Goal: Transaction & Acquisition: Purchase product/service

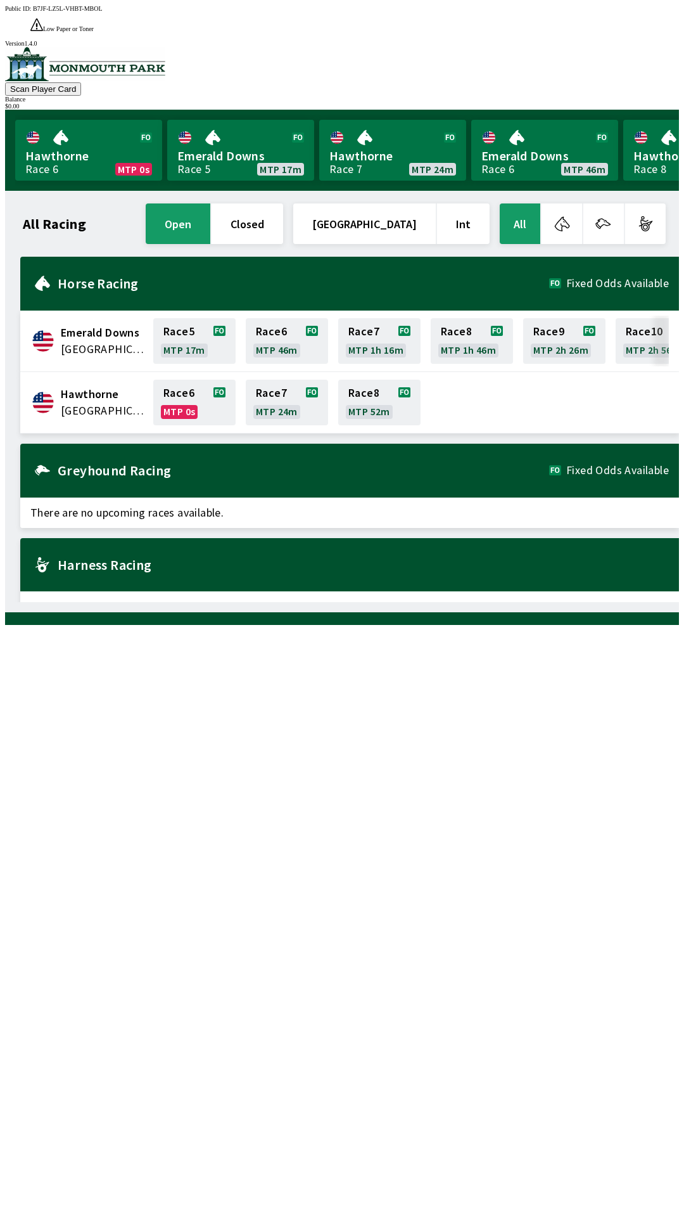
click at [372, 591] on span "There are no upcoming races available." at bounding box center [349, 606] width 659 height 30
click at [144, 602] on div "All Racing open closed United States Int All Emerald Downs United States Race 5…" at bounding box center [347, 401] width 664 height 401
click at [679, 12] on div "Public ID: B7JF-LZ5L-VHBT-MBOL Low Paper or Toner Printer DetectedError, please…" at bounding box center [342, 26] width 674 height 42
click at [656, 602] on div "All Racing open closed United States Int All Emerald Downs United States Race 5…" at bounding box center [347, 401] width 664 height 401
click at [553, 602] on div "All Racing open closed United States Int All Emerald Downs United States Race 5…" at bounding box center [347, 401] width 664 height 401
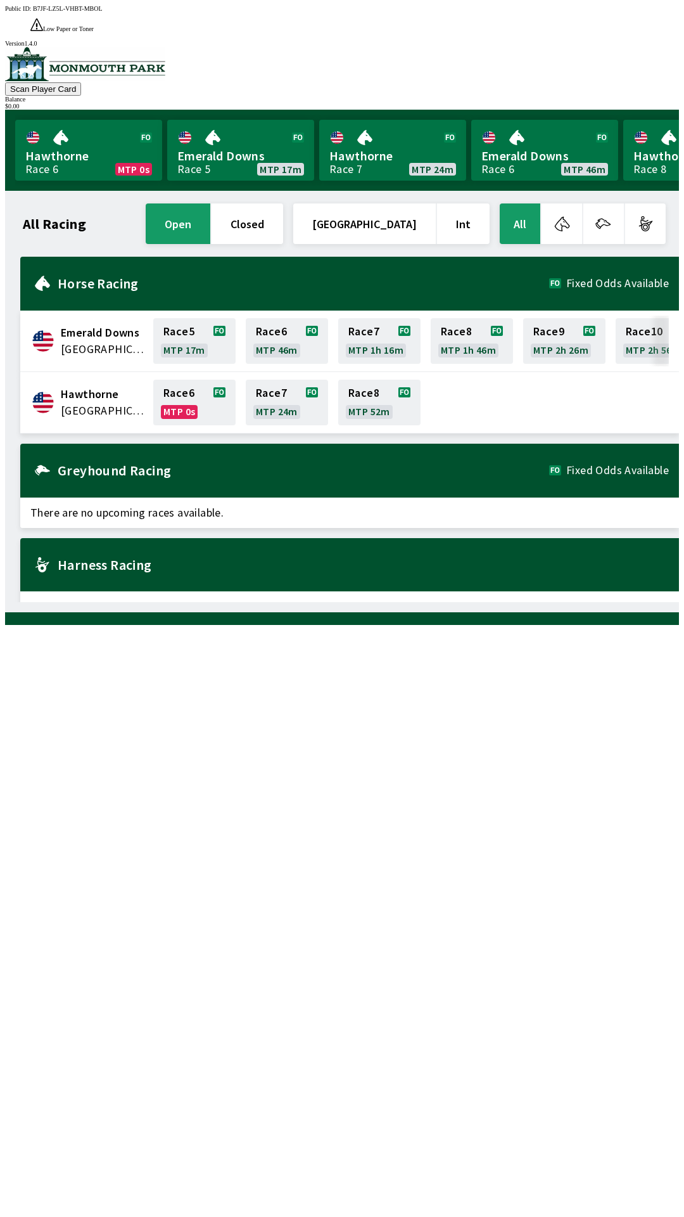
click at [428, 602] on div "All Racing open closed United States Int All Emerald Downs United States Race 5…" at bounding box center [347, 401] width 664 height 401
click at [317, 625] on div at bounding box center [342, 618] width 674 height 13
click at [5, 612] on div "All Racing open closed United States Int All Emerald Downs United States Race 5…" at bounding box center [342, 401] width 674 height 421
click at [504, 335] on link "Race 8 MTP 1h 46m" at bounding box center [472, 341] width 82 height 46
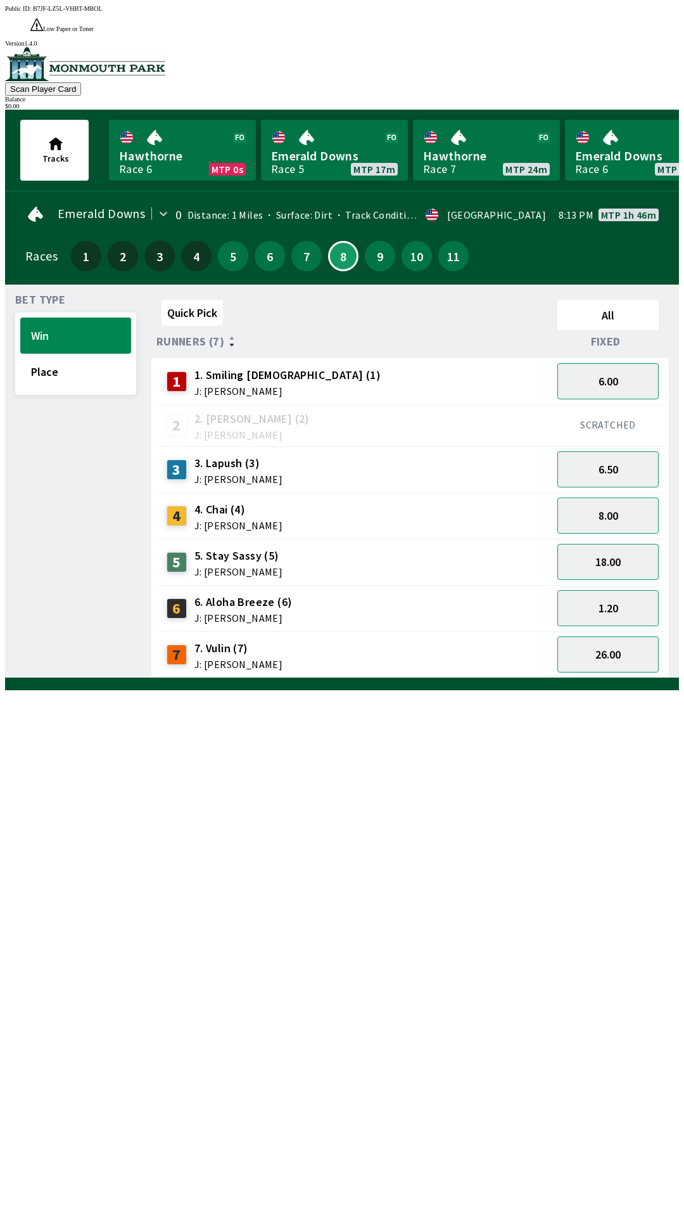
click at [298, 678] on div "Quick Pick All Runners (7) Fixed 1 1. Smiling [DEMOGRAPHIC_DATA] (1) J: [PERSON…" at bounding box center [415, 486] width 528 height 383
click at [5, 678] on div "Bet Type Win Place Quick Pick All Runners (7) Fixed 1 1. Smiling [DEMOGRAPHIC_D…" at bounding box center [342, 482] width 674 height 394
click at [562, 678] on div "Quick Pick All Runners (7) Fixed 1 1. Smiling [DEMOGRAPHIC_DATA] (1) J: [PERSON…" at bounding box center [415, 486] width 528 height 383
click at [365, 678] on div "Quick Pick All Runners (7) Fixed 1 1. Smiling [DEMOGRAPHIC_DATA] (1) J: [PERSON…" at bounding box center [415, 486] width 528 height 383
click at [540, 678] on div "Quick Pick All Runners (7) Fixed 1 1. Smiling [DEMOGRAPHIC_DATA] (1) J: [PERSON…" at bounding box center [415, 486] width 528 height 383
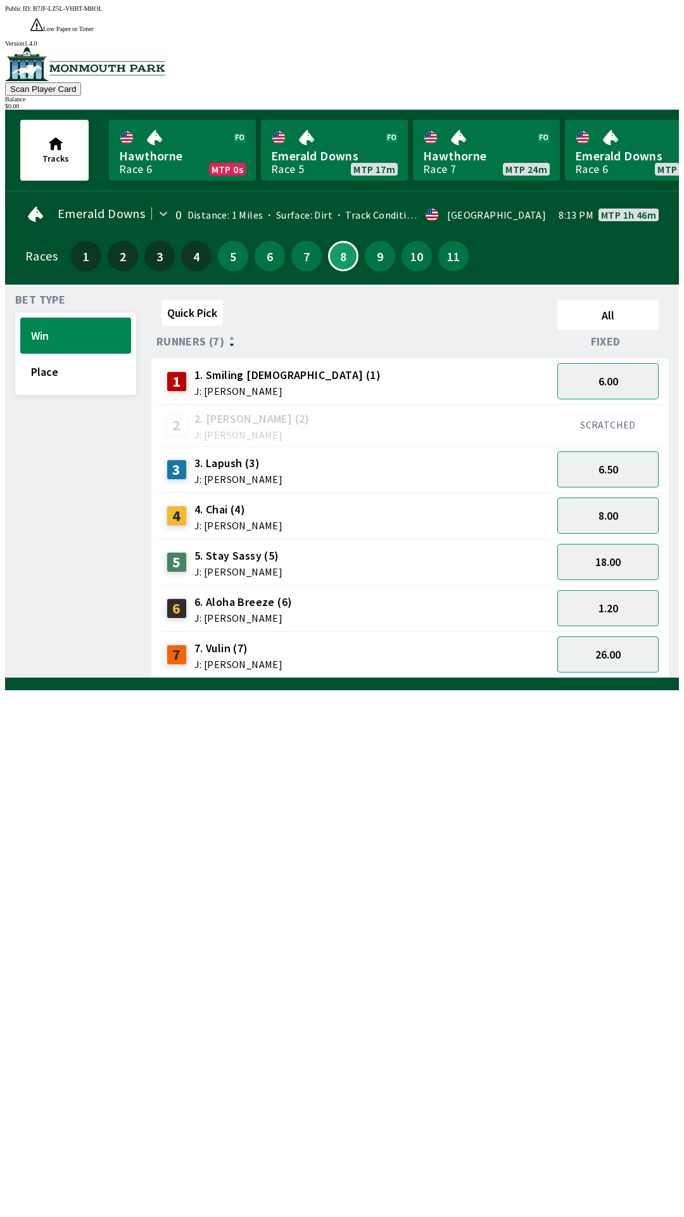
click at [602, 678] on div "Quick Pick All Runners (7) Fixed 1 1. Smiling [DEMOGRAPHIC_DATA] (1) J: [PERSON…" at bounding box center [415, 486] width 528 height 383
click at [117, 677] on div "Bet Type Win Place" at bounding box center [75, 485] width 121 height 383
click at [548, 120] on link "Hawthorne Race 7 MTP 24m" at bounding box center [486, 150] width 147 height 61
